Goal: Information Seeking & Learning: Learn about a topic

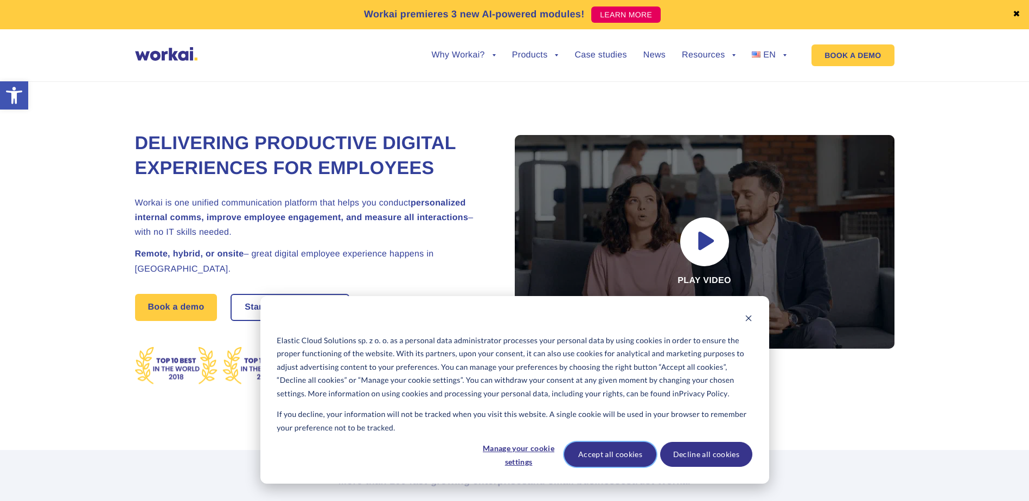
click at [617, 451] on button "Accept all cookies" at bounding box center [610, 454] width 92 height 25
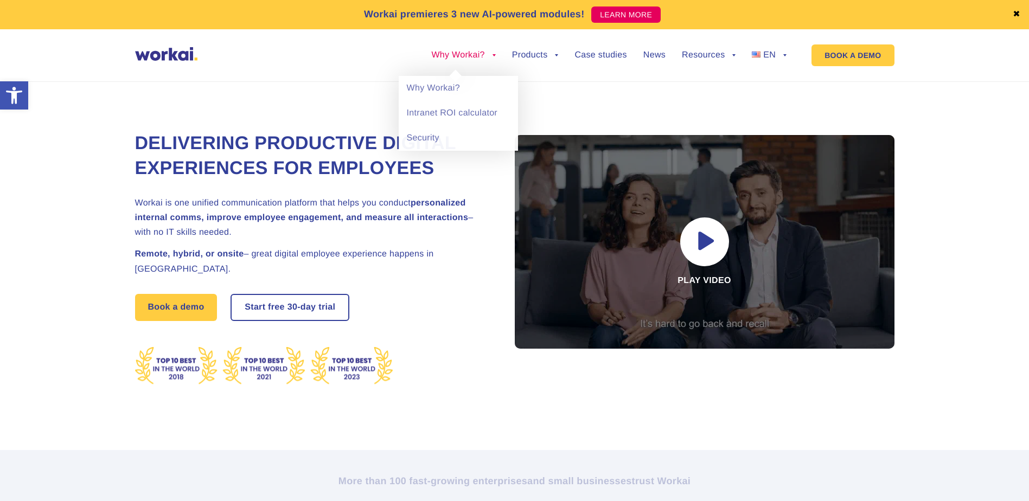
click at [488, 57] on link "Why Workai?" at bounding box center [463, 55] width 64 height 9
click at [462, 91] on link "Why Workai?" at bounding box center [458, 88] width 119 height 25
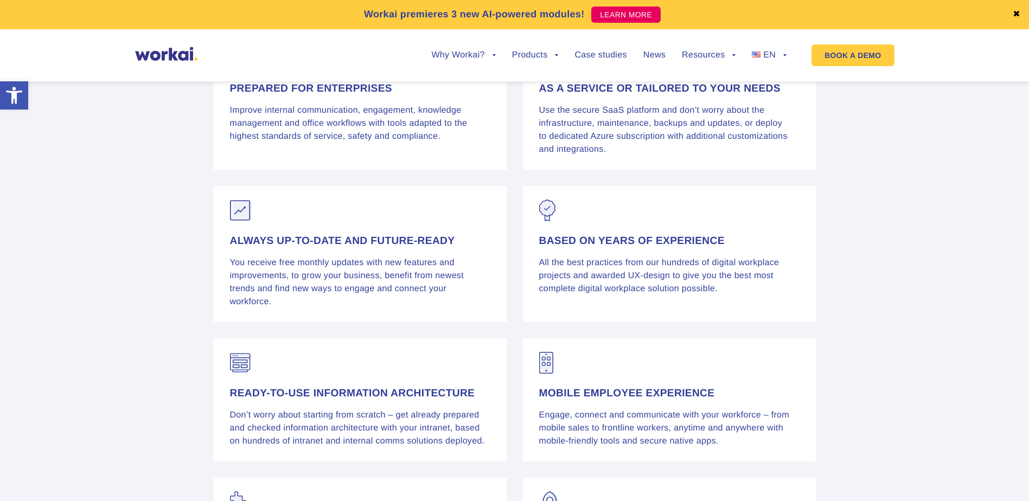
scroll to position [1356, 0]
